Goal: Ask a question: Seek information or help from site administrators or community

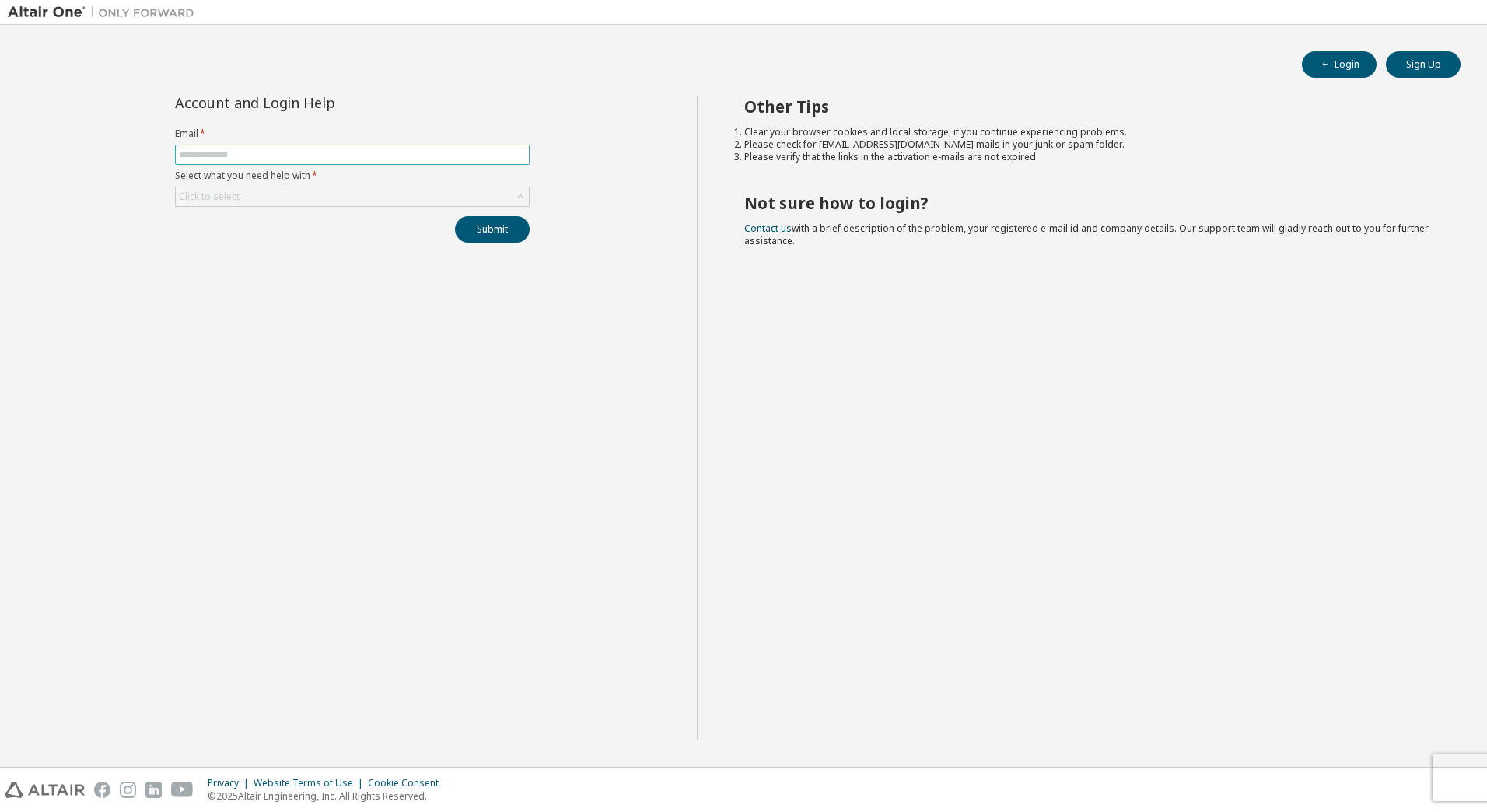
click at [249, 149] on input "text" at bounding box center [352, 154] width 347 height 13
type input "**********"
click at [231, 205] on div "Click to select" at bounding box center [352, 197] width 353 height 19
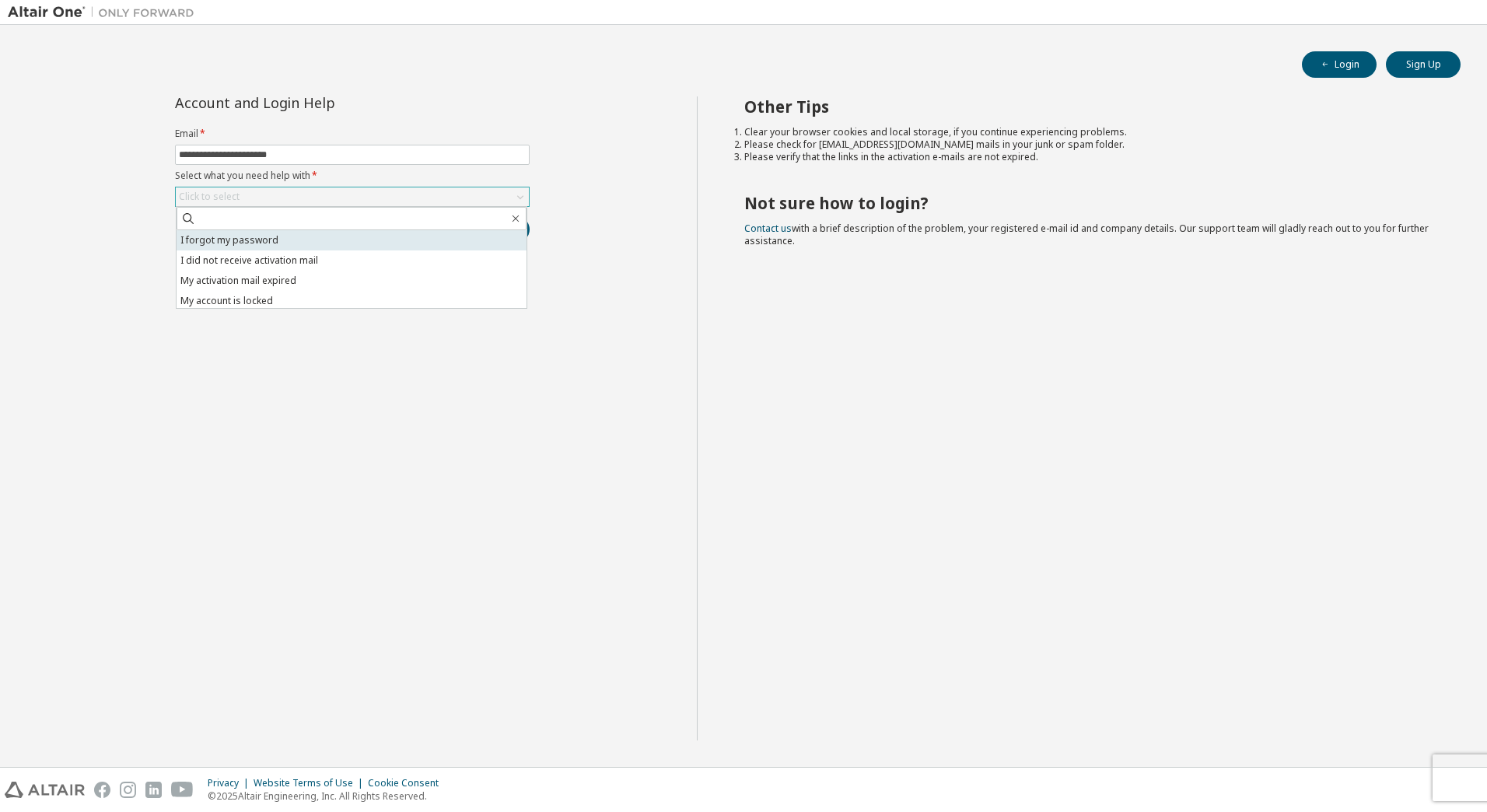
click at [260, 233] on li "I forgot my password" at bounding box center [351, 240] width 350 height 20
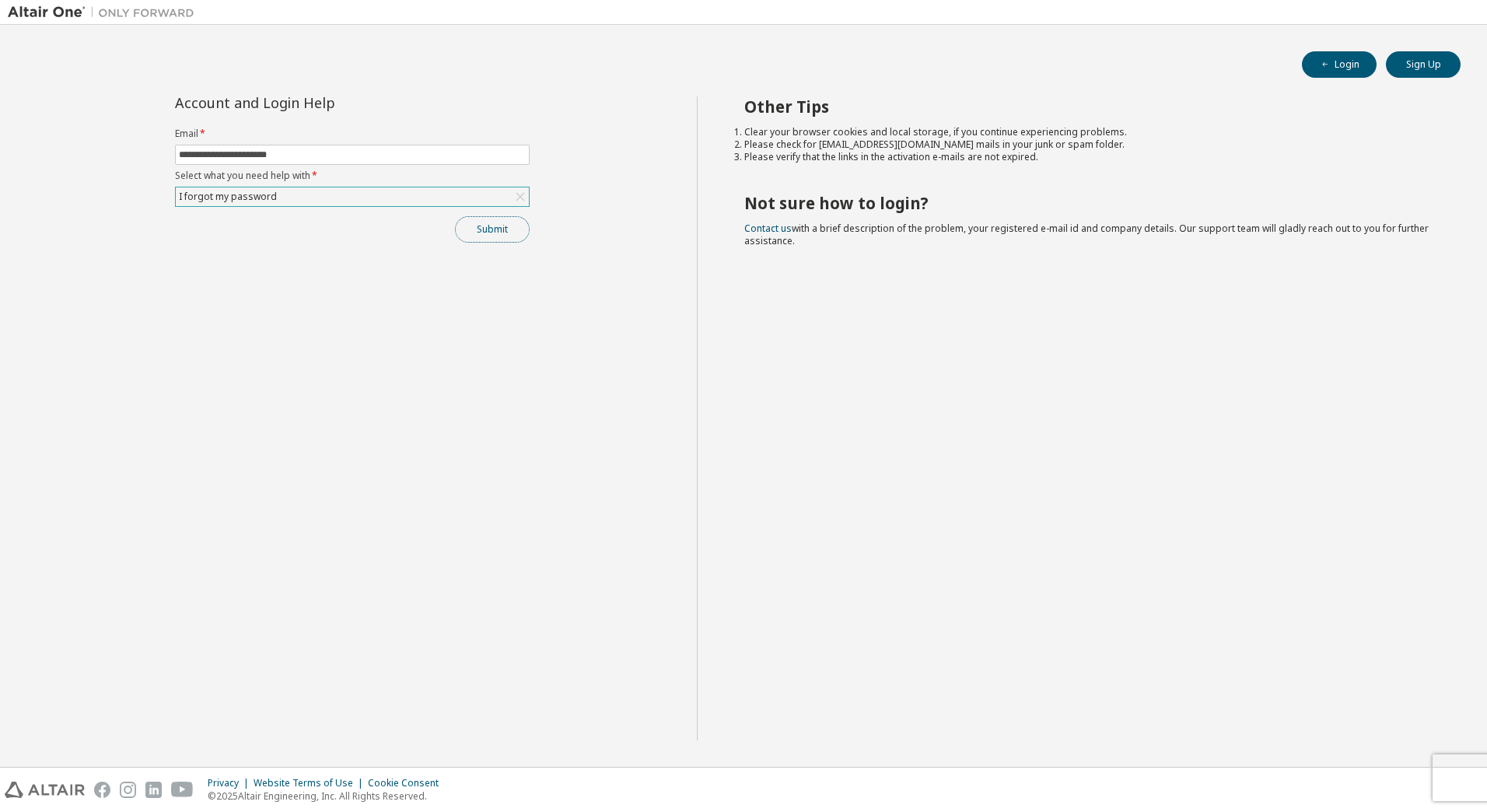
click at [475, 227] on button "Submit" at bounding box center [493, 229] width 75 height 26
click at [350, 189] on div "I forgot my password" at bounding box center [352, 197] width 353 height 19
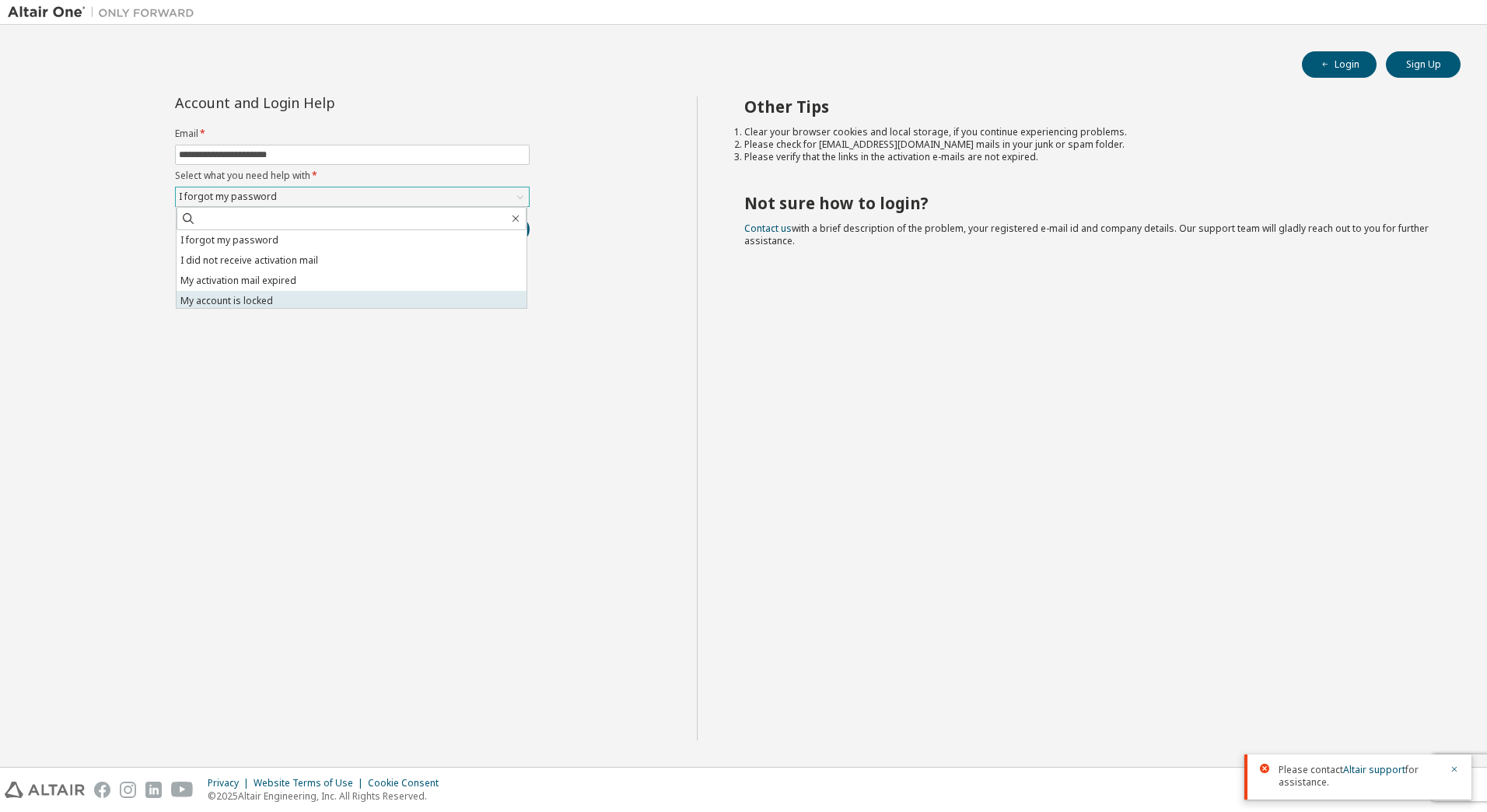
click at [289, 306] on li "My account is locked" at bounding box center [351, 301] width 350 height 20
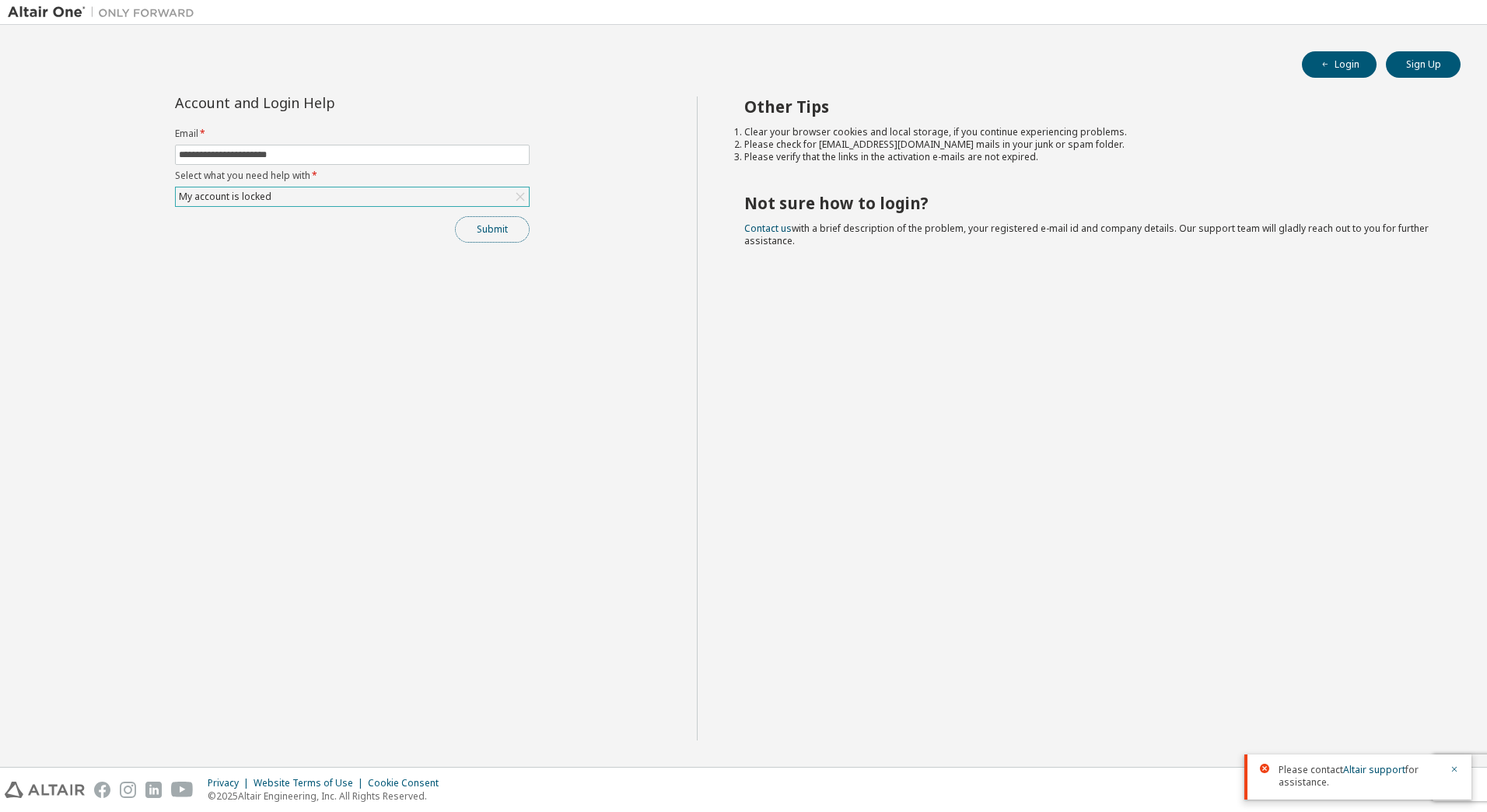
click at [475, 228] on button "Submit" at bounding box center [493, 229] width 75 height 26
